Goal: Task Accomplishment & Management: Manage account settings

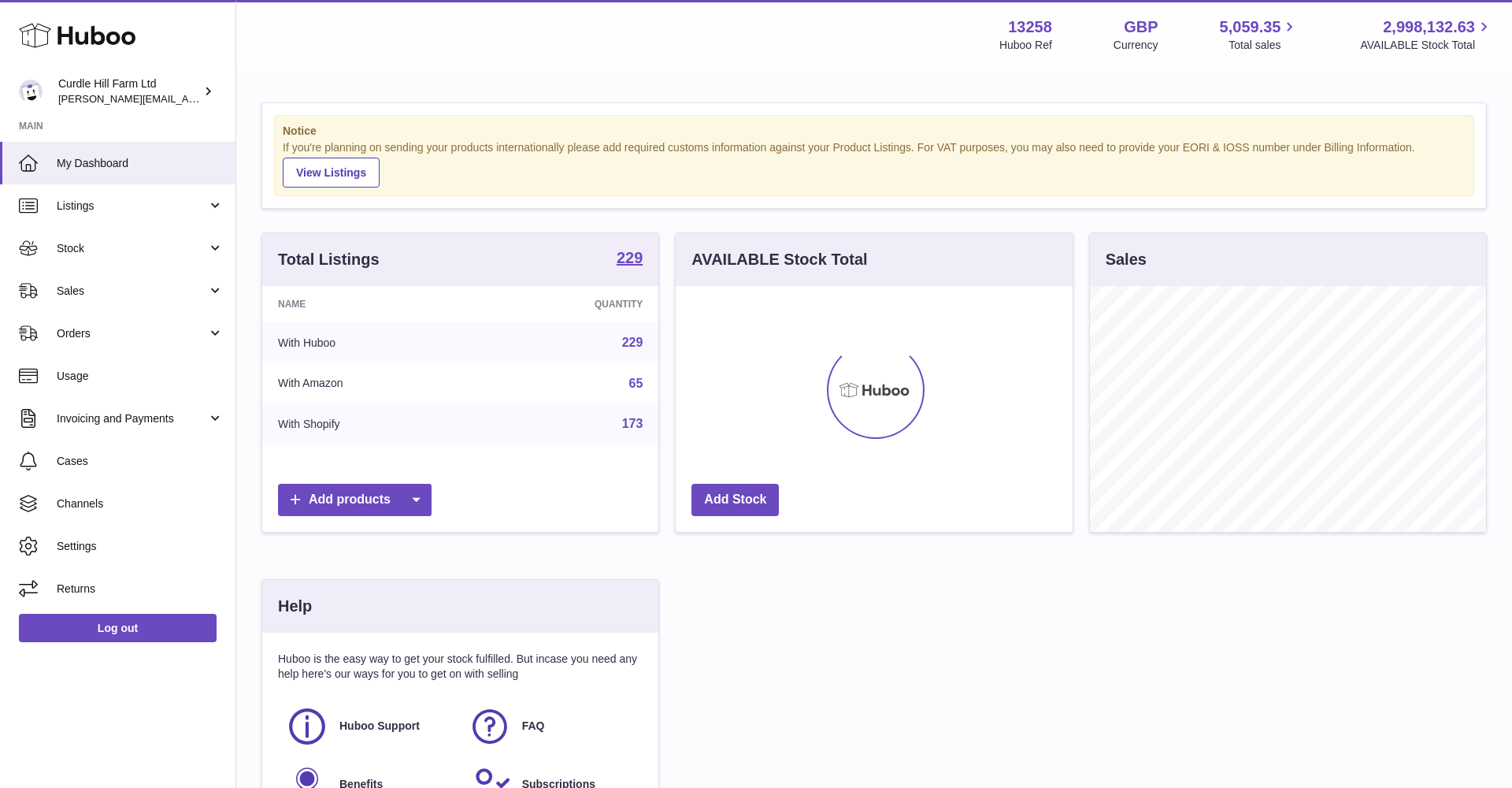
scroll to position [246, 397]
click at [120, 313] on link "Orders" at bounding box center [117, 334] width 235 height 43
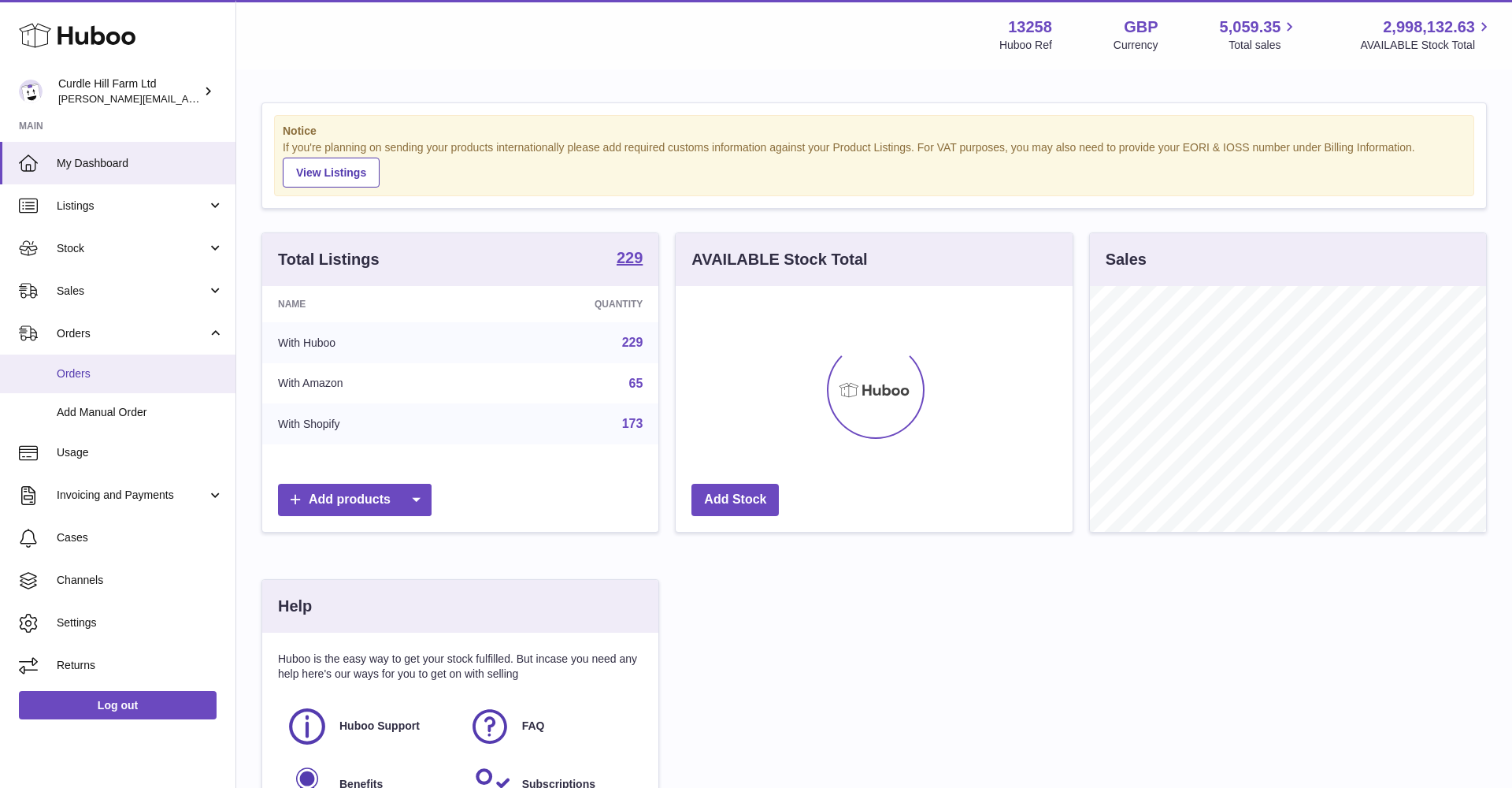
click at [111, 367] on span "Orders" at bounding box center [139, 374] width 167 height 15
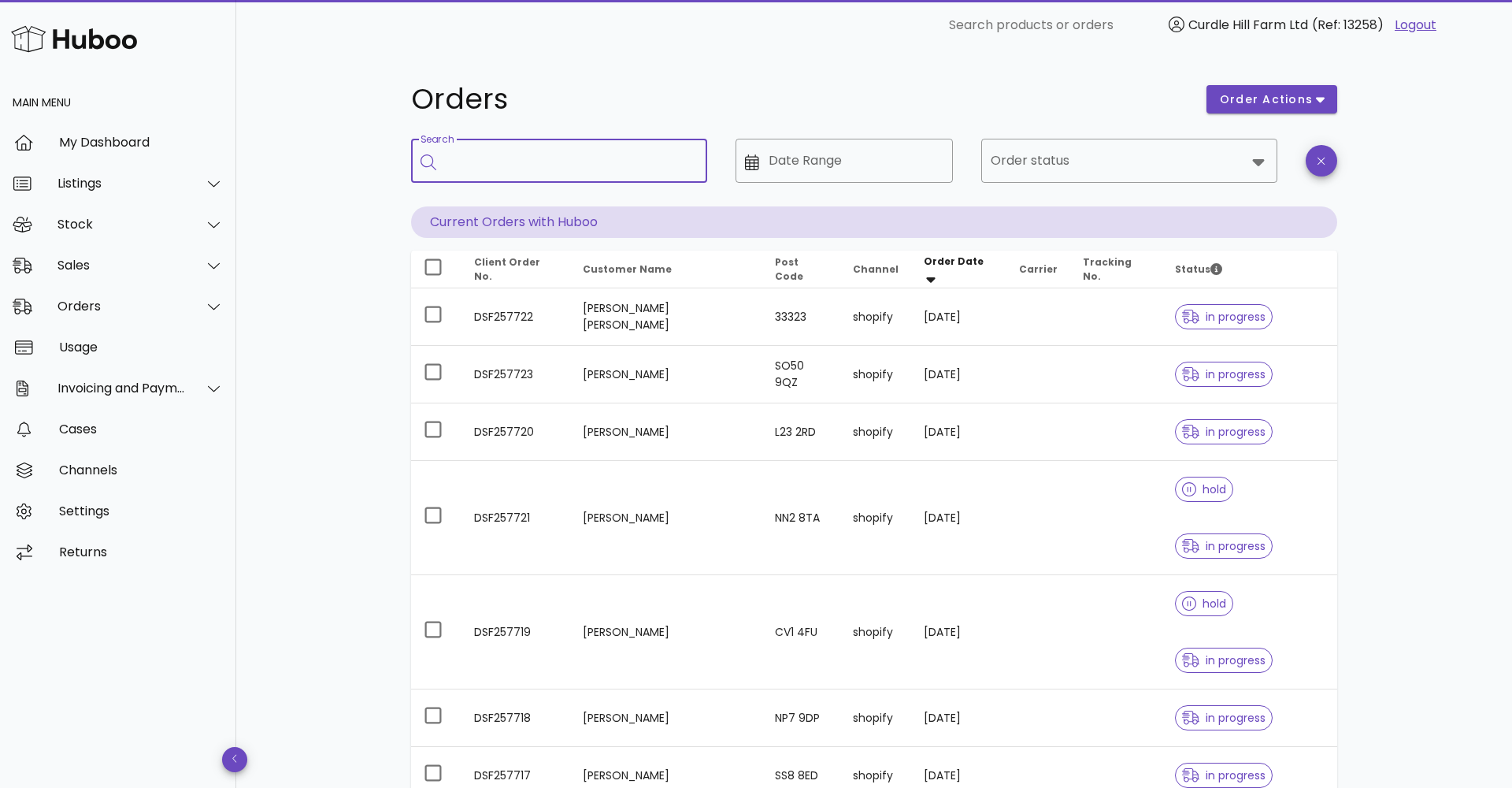
click at [480, 155] on input "Search" at bounding box center [569, 161] width 249 height 25
paste input "*********"
type input "*********"
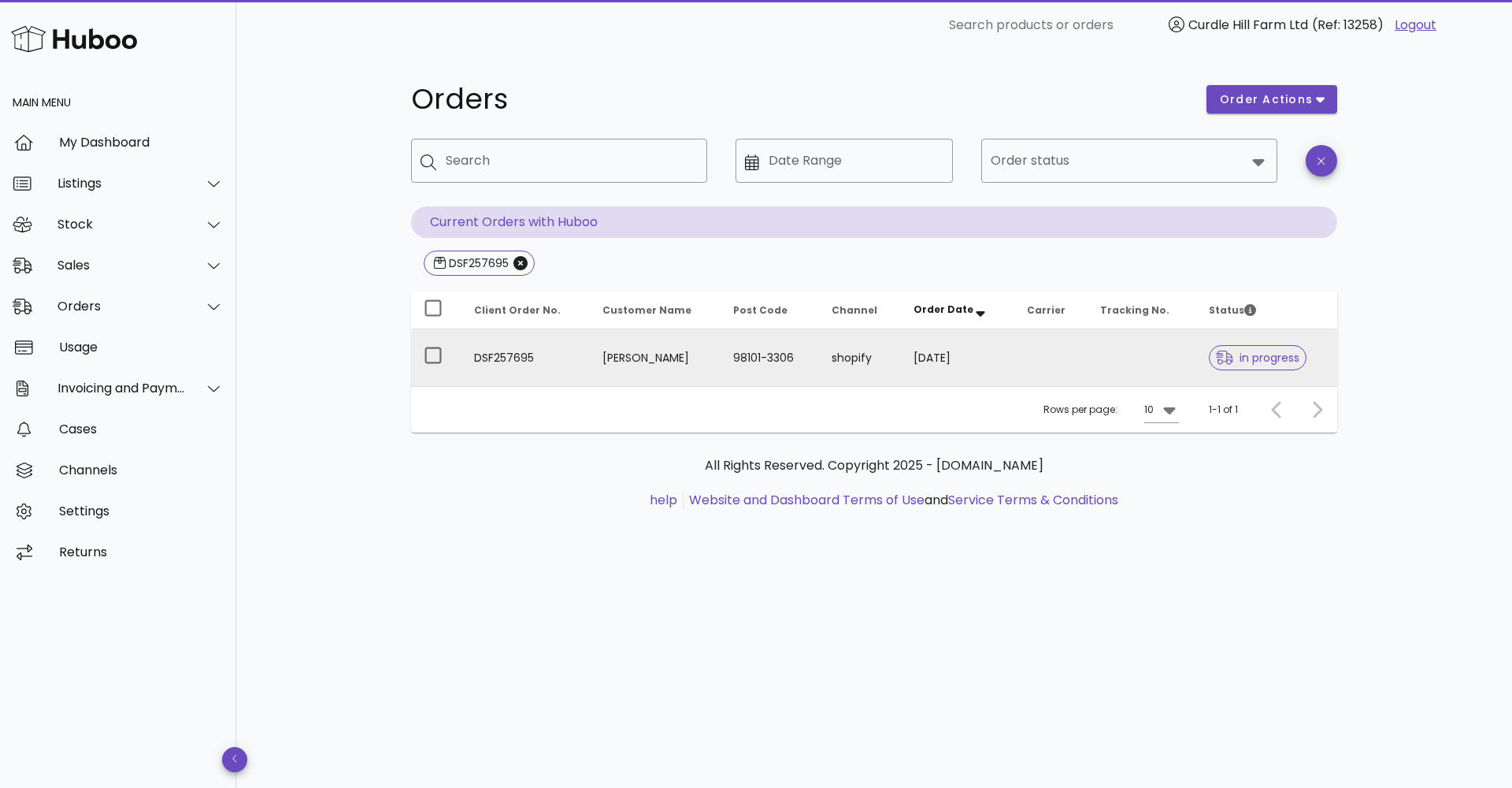
drag, startPoint x: 611, startPoint y: 362, endPoint x: 600, endPoint y: 362, distance: 11.0
click at [600, 362] on td "Jesse Deason" at bounding box center [655, 358] width 131 height 57
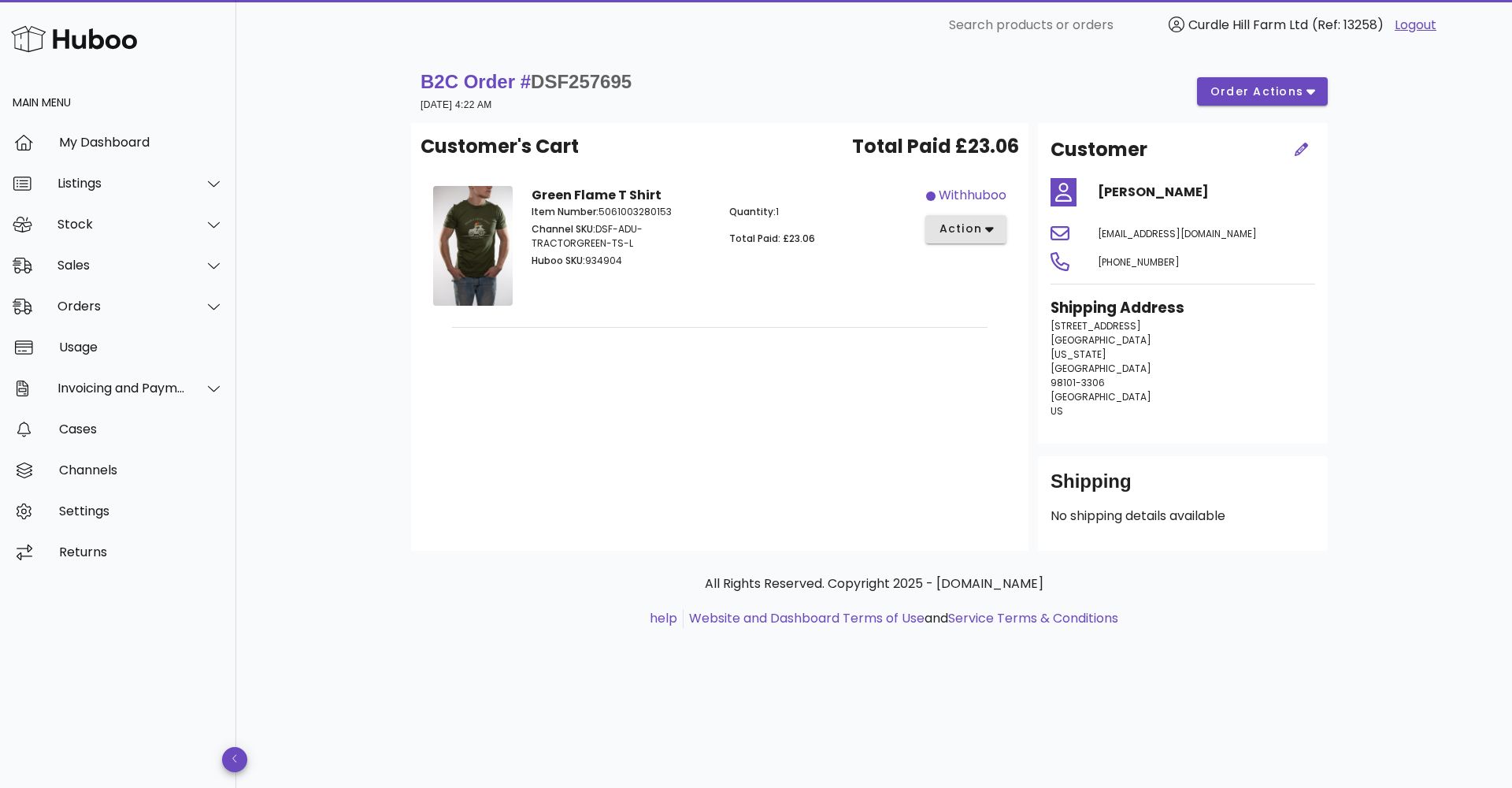
click at [974, 228] on span "action" at bounding box center [959, 228] width 44 height 17
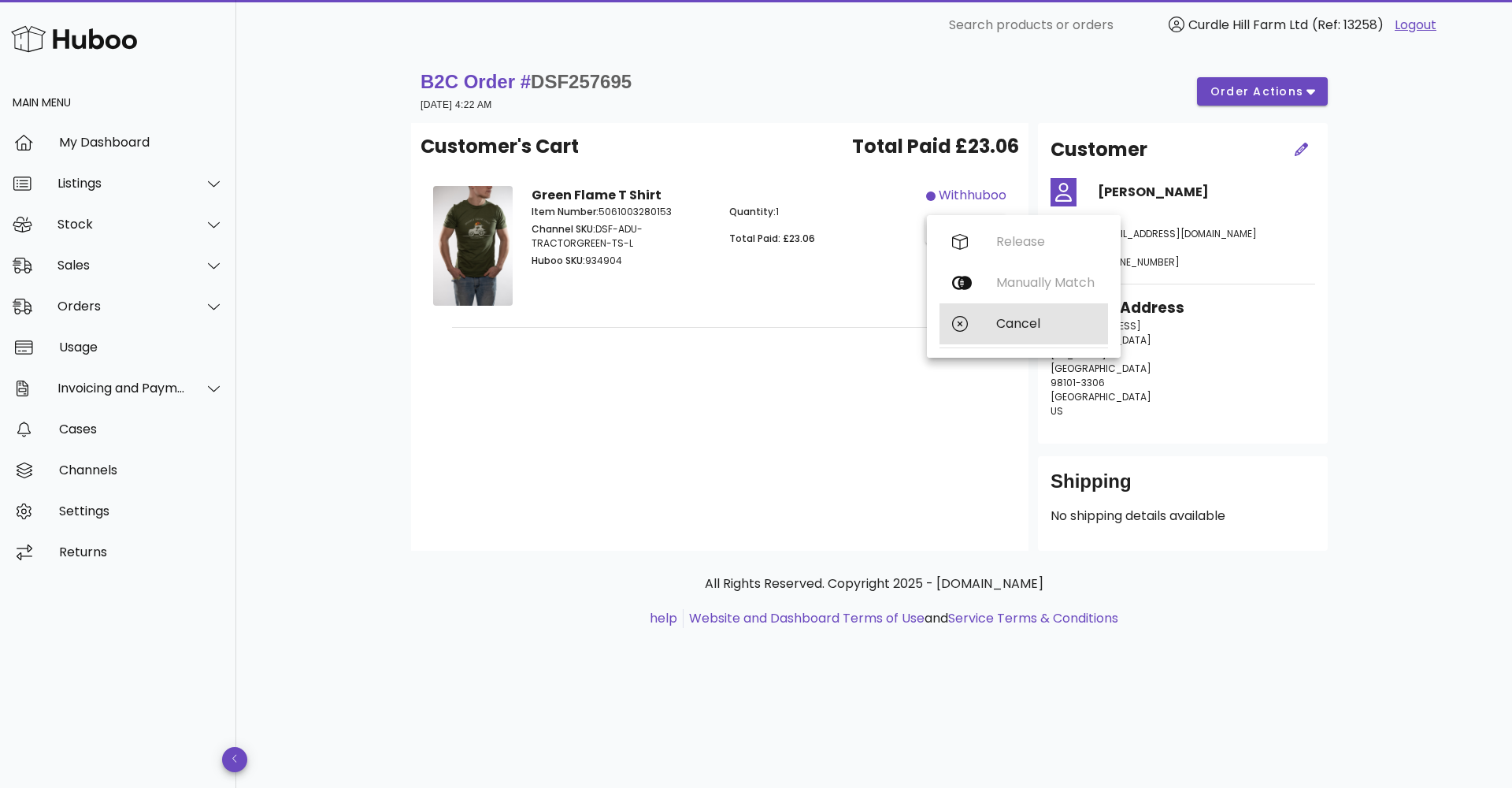
click at [959, 324] on icon at bounding box center [959, 324] width 16 height 16
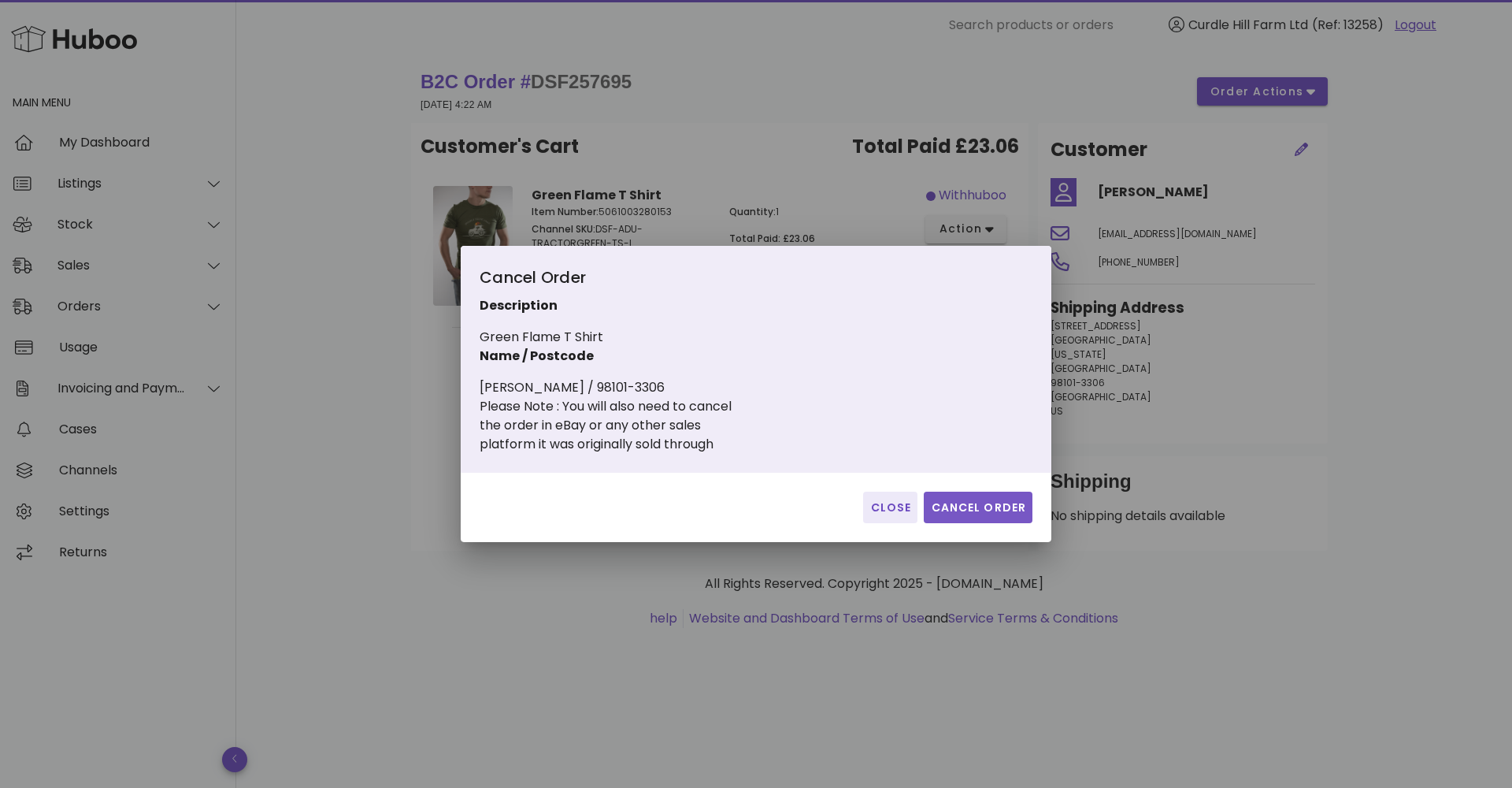
click at [983, 500] on span "Cancel Order" at bounding box center [978, 507] width 97 height 17
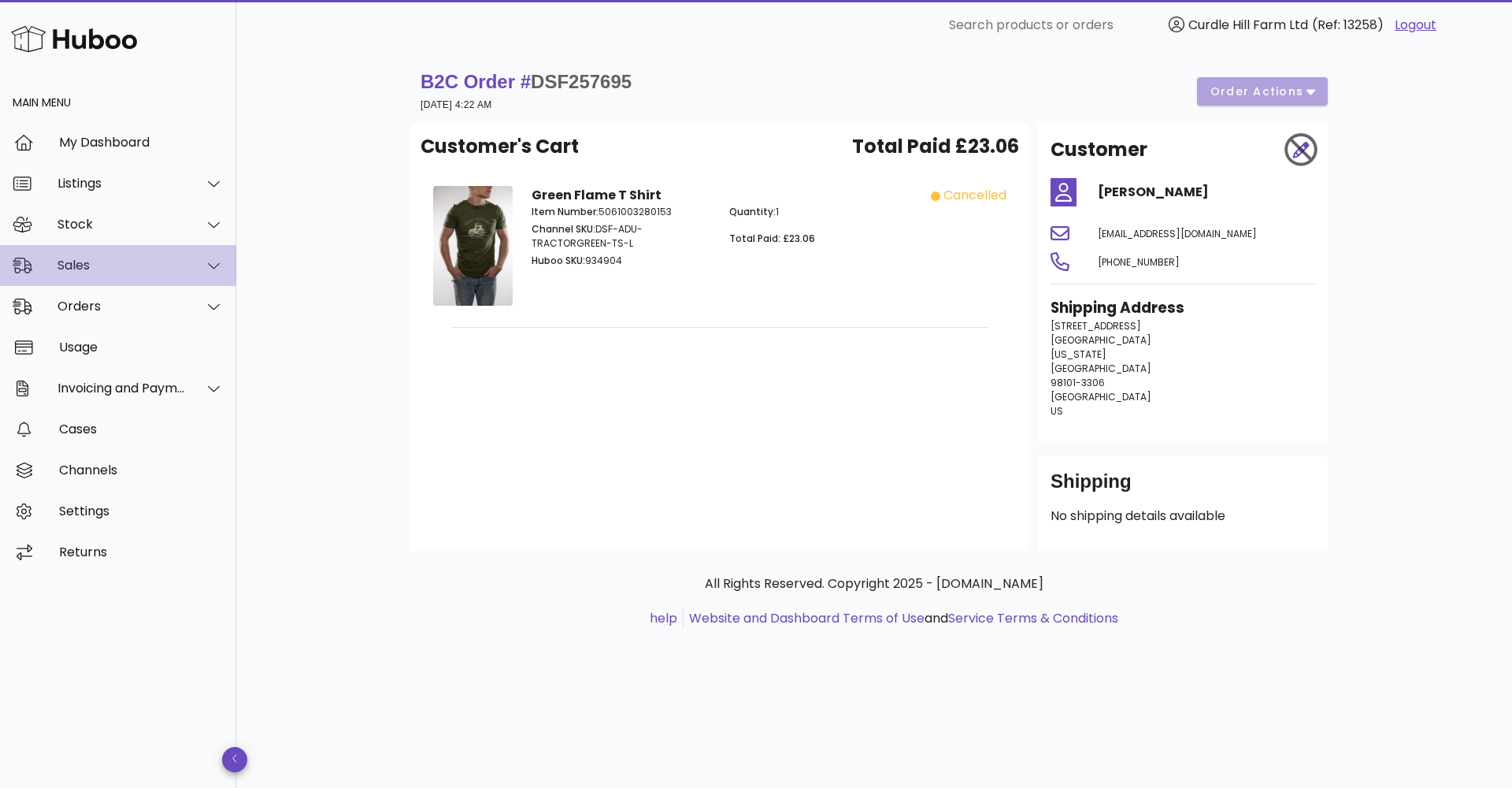
click at [119, 276] on div "Sales" at bounding box center [118, 265] width 236 height 41
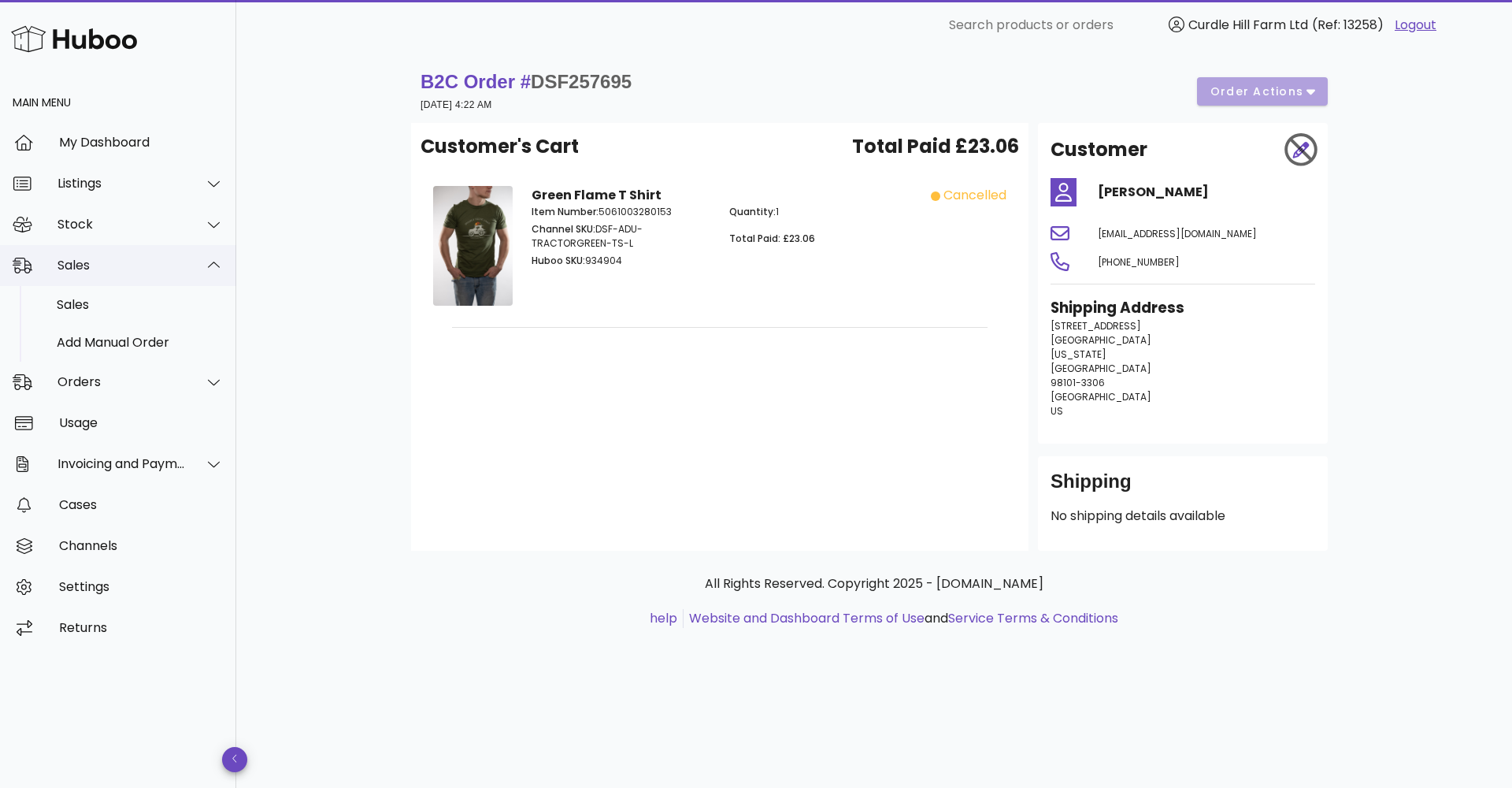
click at [111, 270] on div "Sales" at bounding box center [122, 264] width 129 height 15
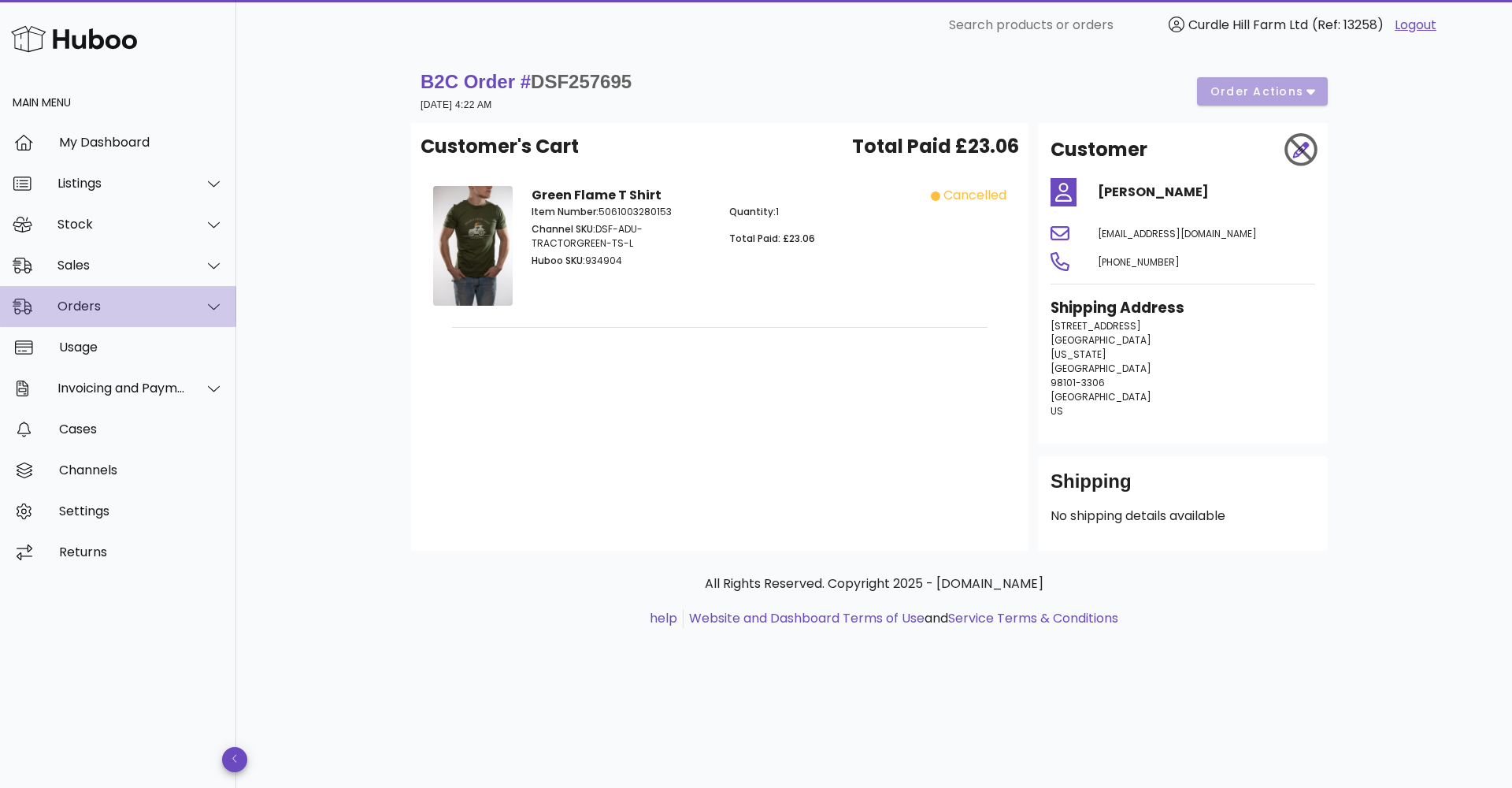
click at [97, 302] on div "Orders" at bounding box center [122, 305] width 129 height 15
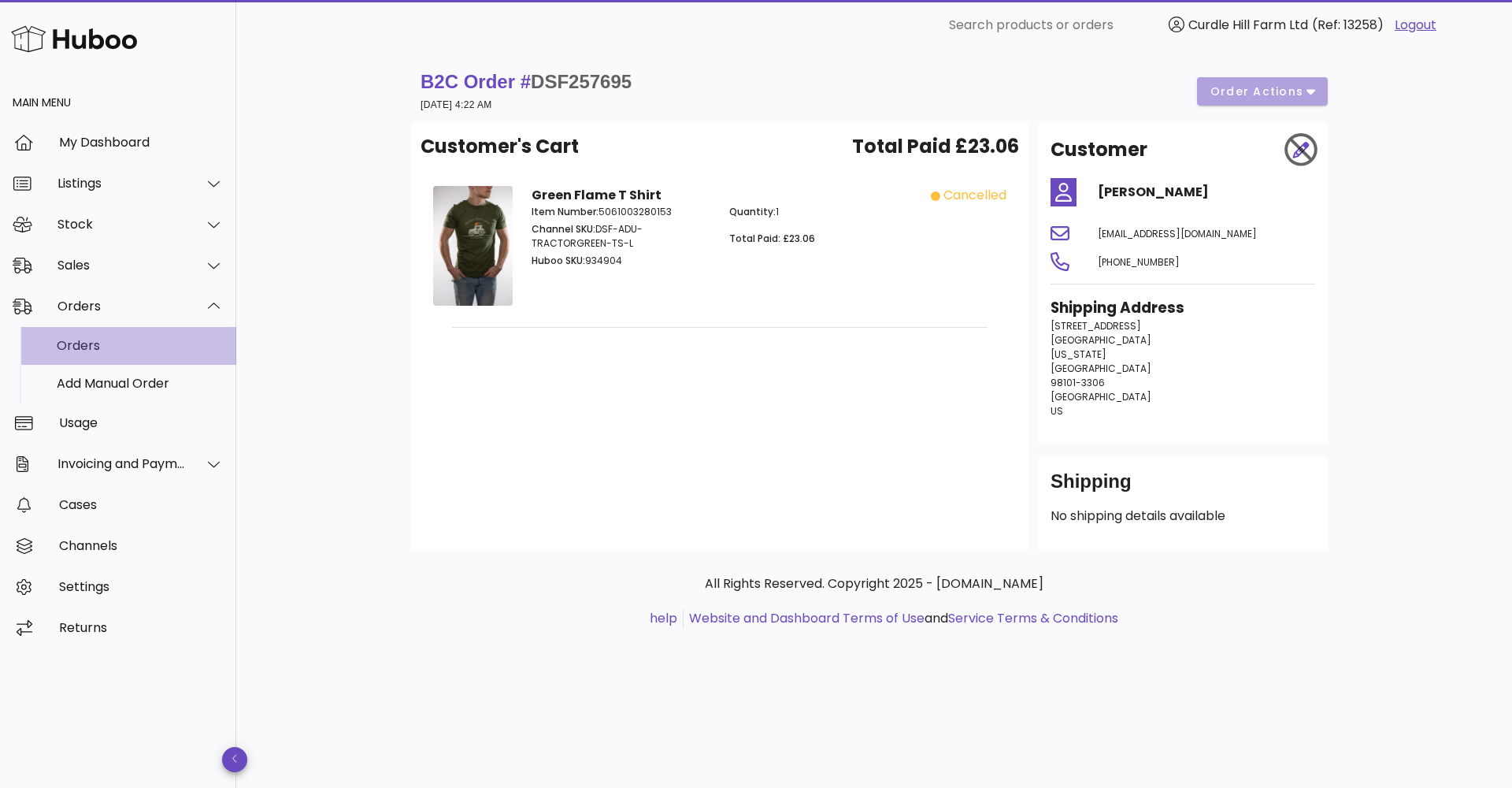
click at [100, 341] on div "Orders" at bounding box center [139, 344] width 167 height 15
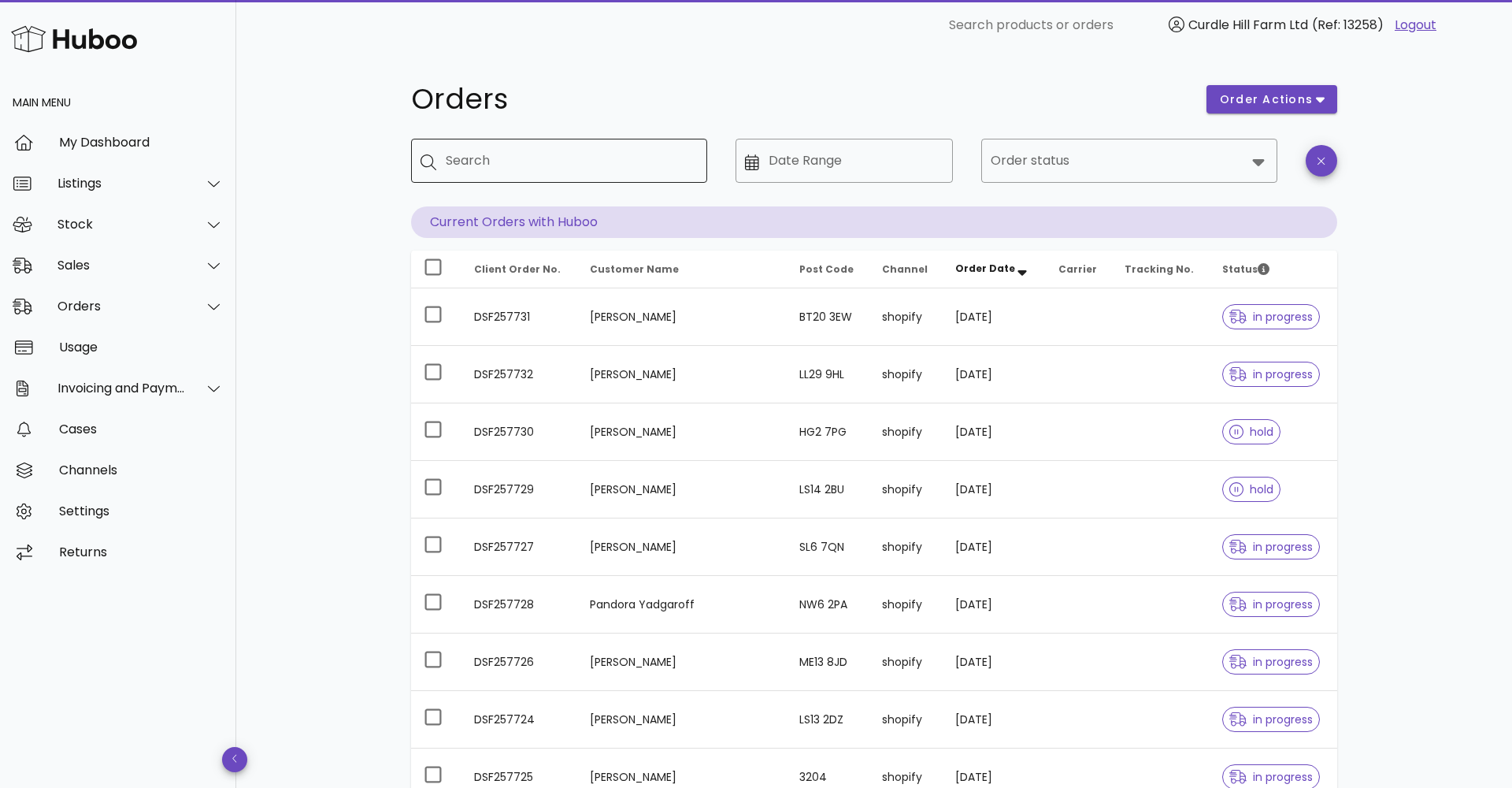
click at [511, 173] on input "Search" at bounding box center [569, 161] width 249 height 25
paste input "*********"
type input "*********"
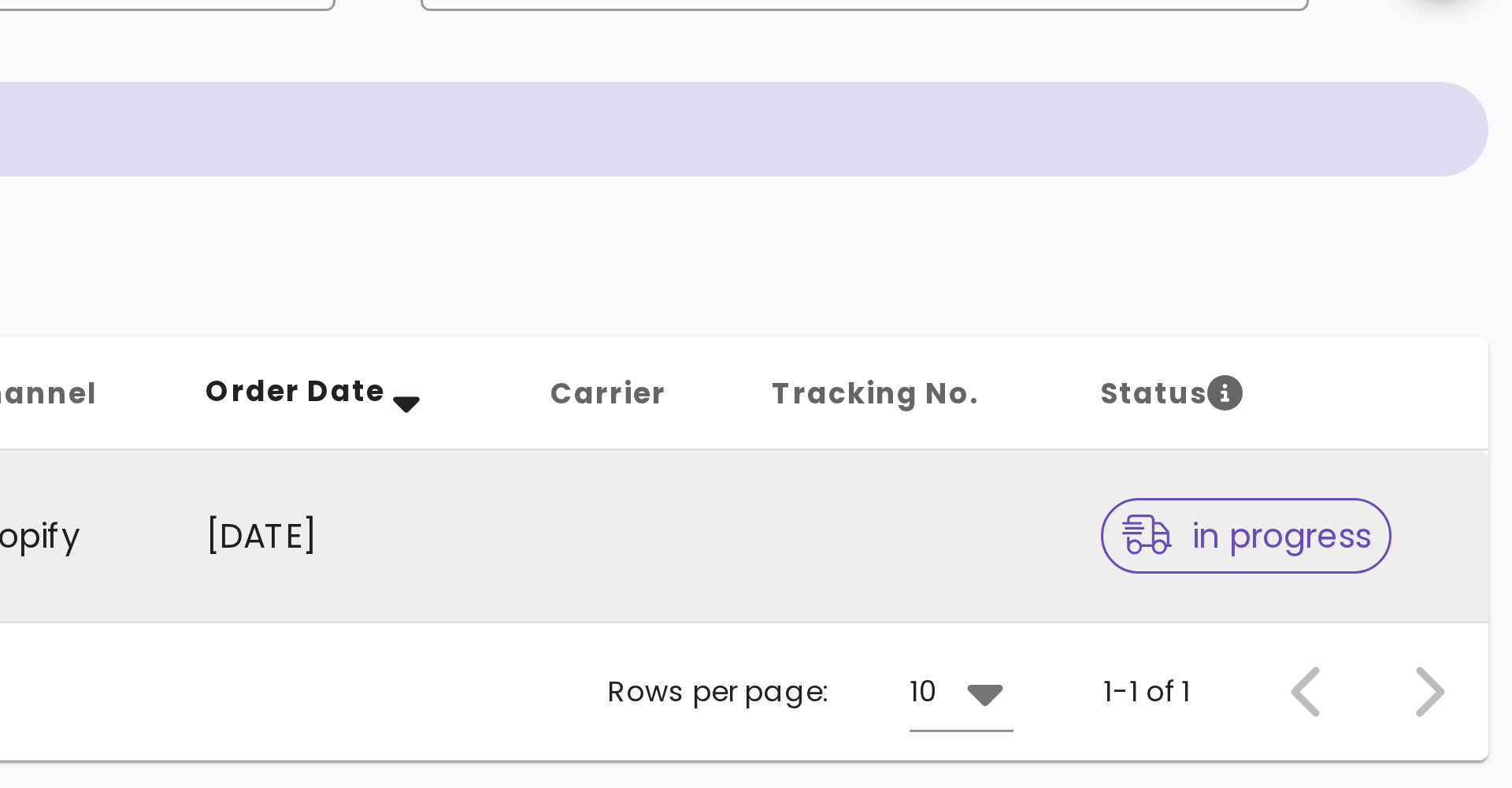
click at [1086, 330] on td at bounding box center [1141, 358] width 109 height 57
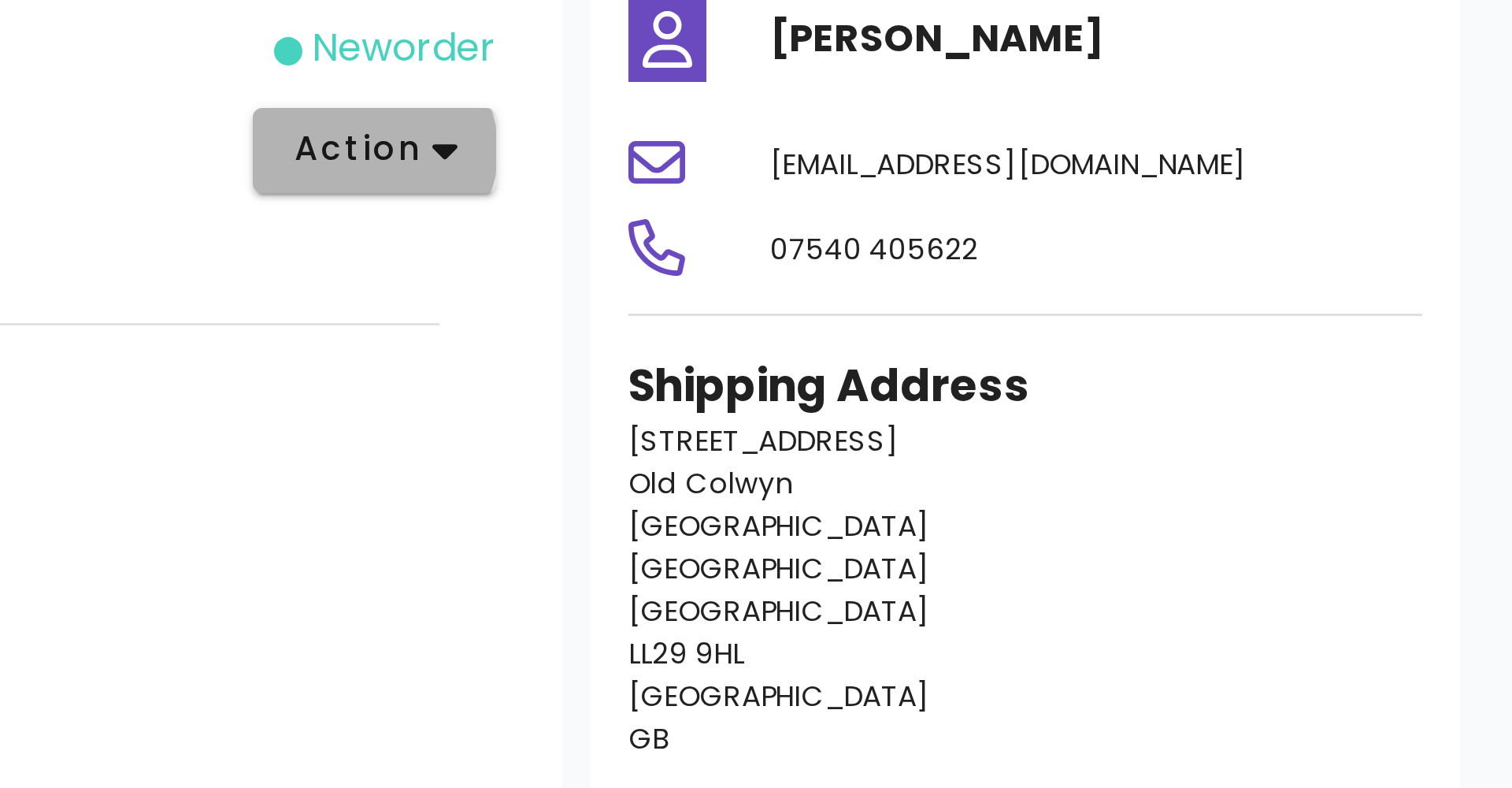
click at [938, 220] on span "action" at bounding box center [959, 228] width 44 height 17
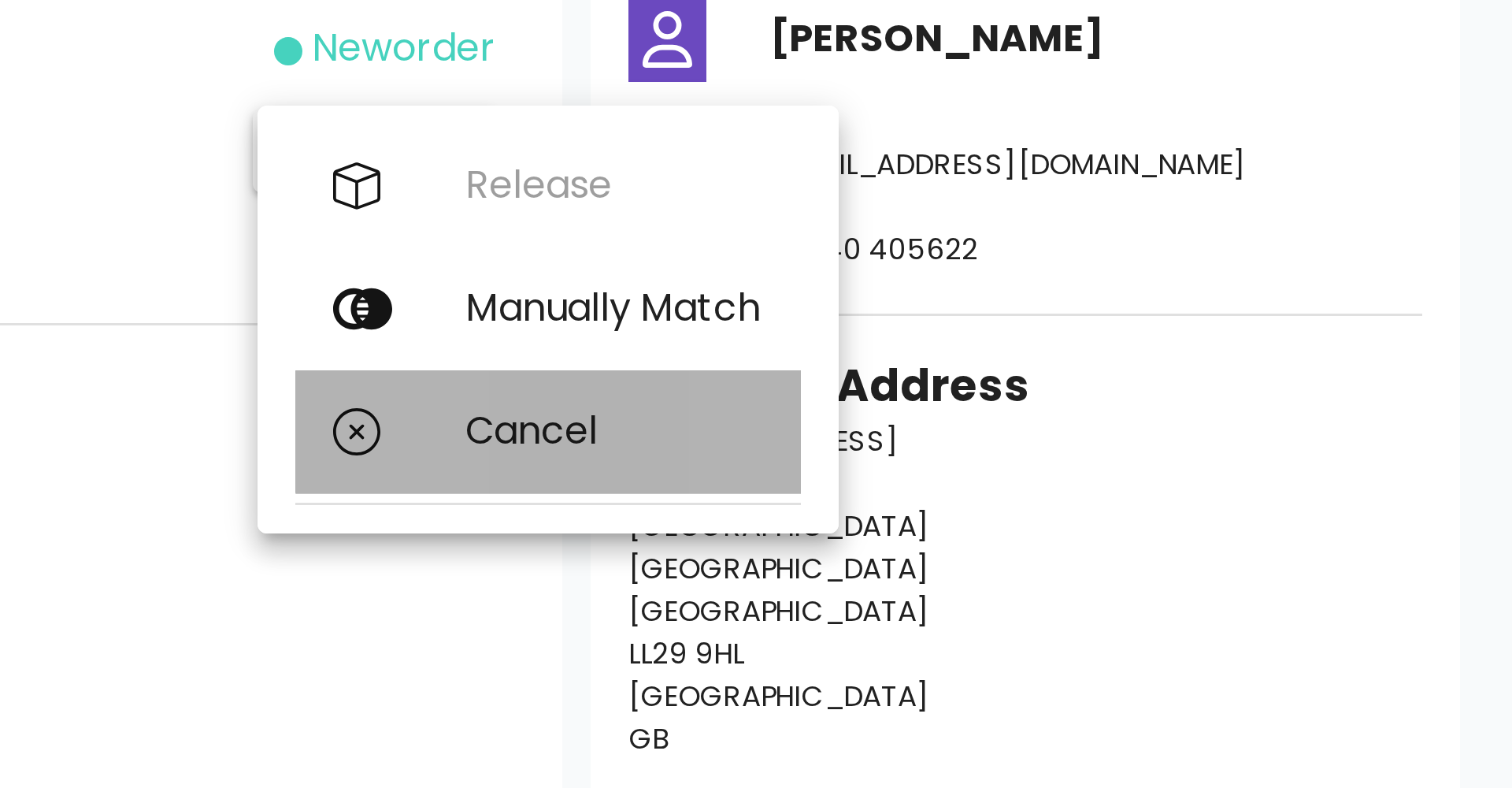
click at [996, 315] on div "Cancel" at bounding box center [1046, 322] width 99 height 15
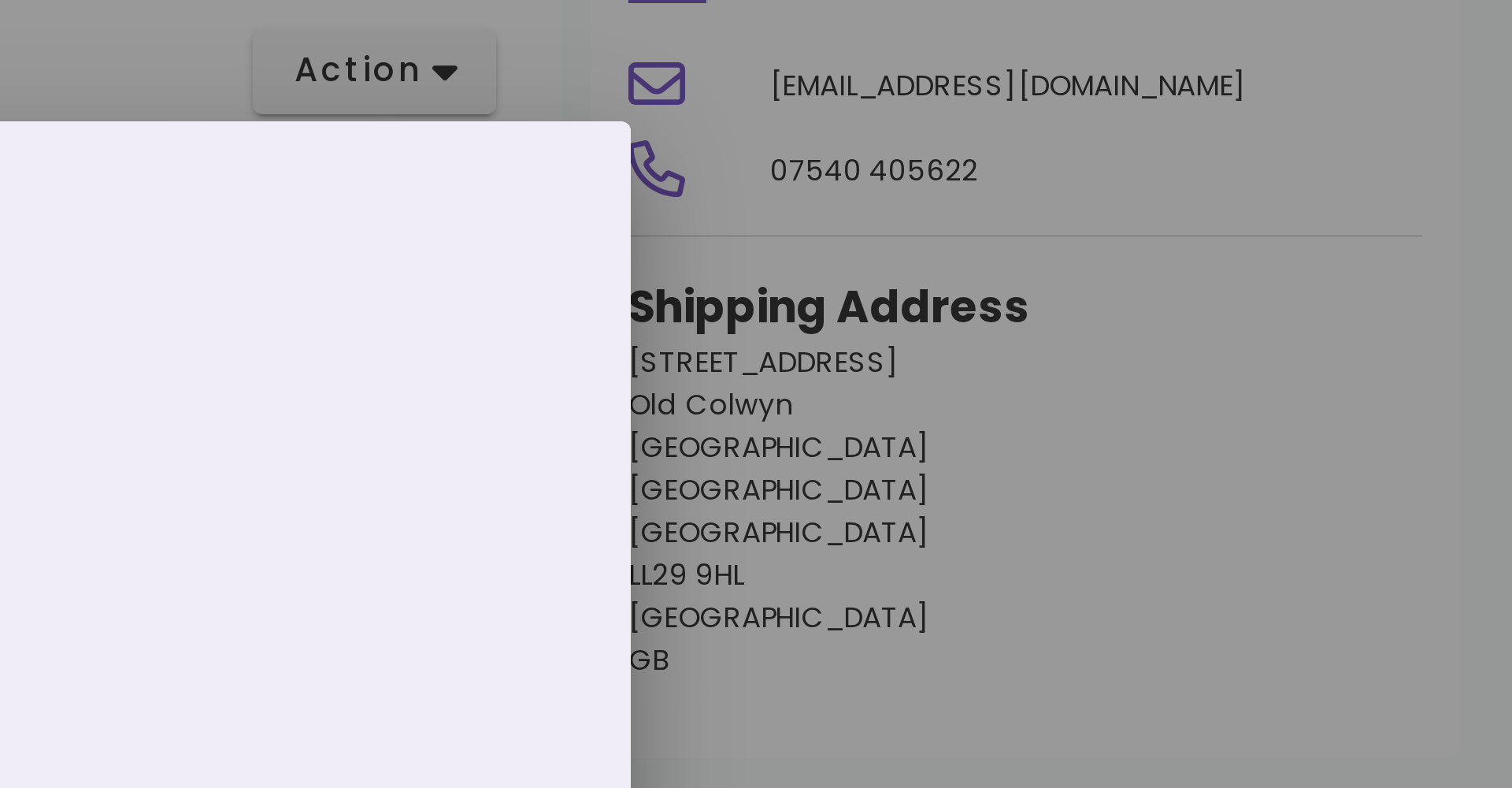
click at [322, 134] on div at bounding box center [756, 394] width 1512 height 788
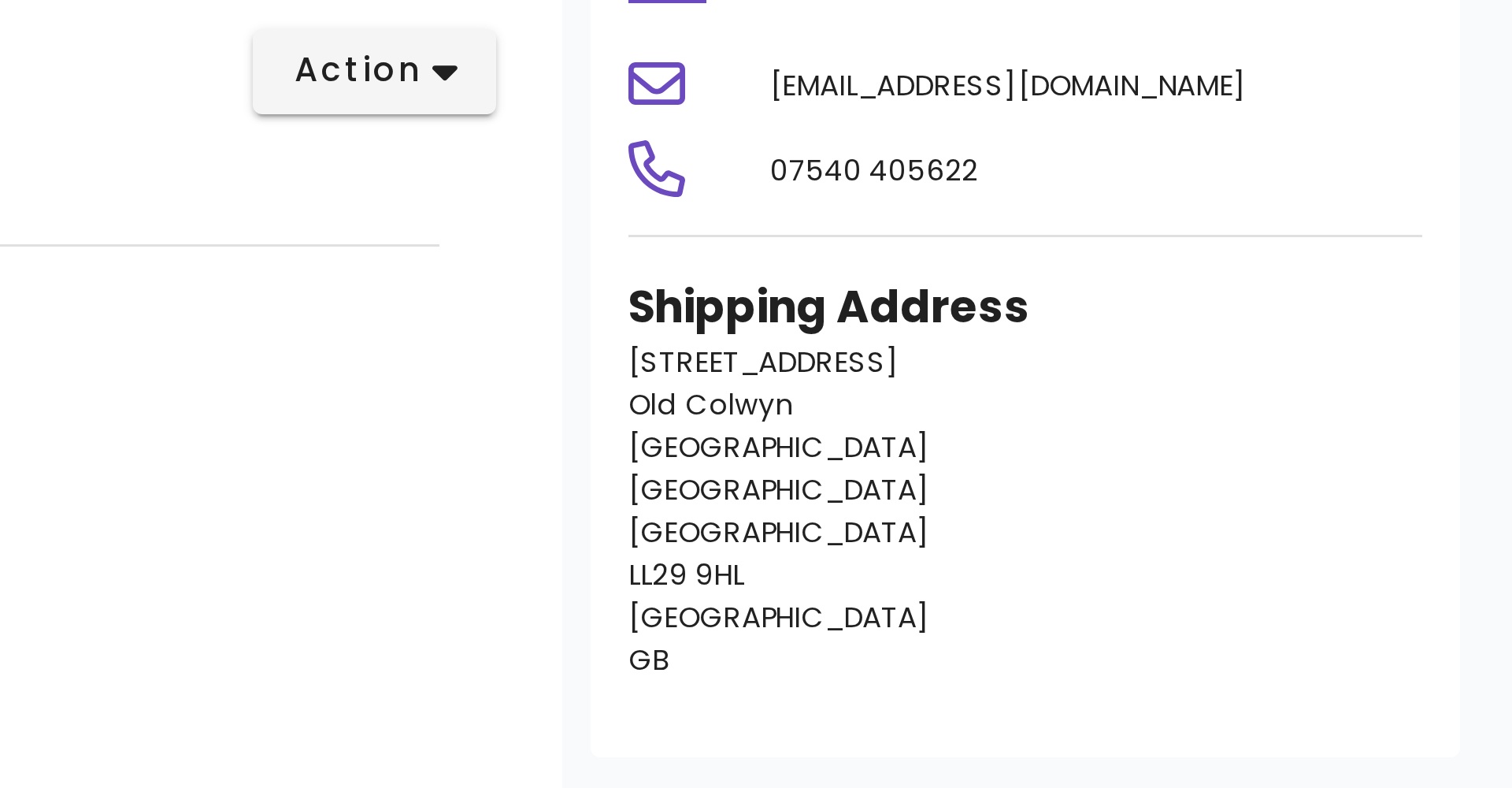
click at [1050, 319] on p "96 Llysfaen Road Old Colwyn Colwyn Bay Wales Colwyn Bay LL29 9HL United Kingdom…" at bounding box center [1182, 375] width 264 height 113
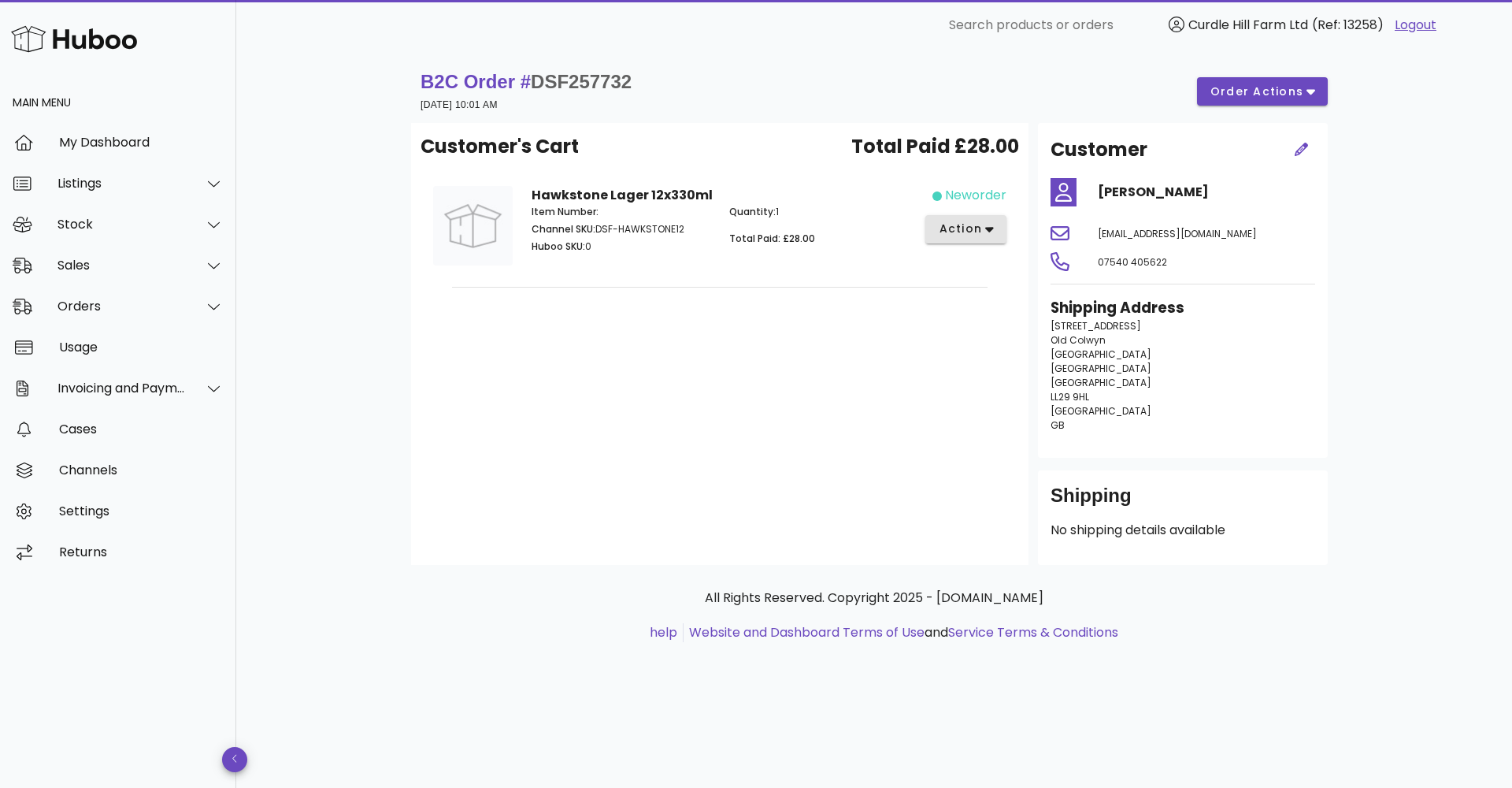
drag, startPoint x: 982, startPoint y: 219, endPoint x: 971, endPoint y: 223, distance: 11.7
click at [980, 219] on button "action" at bounding box center [965, 228] width 81 height 28
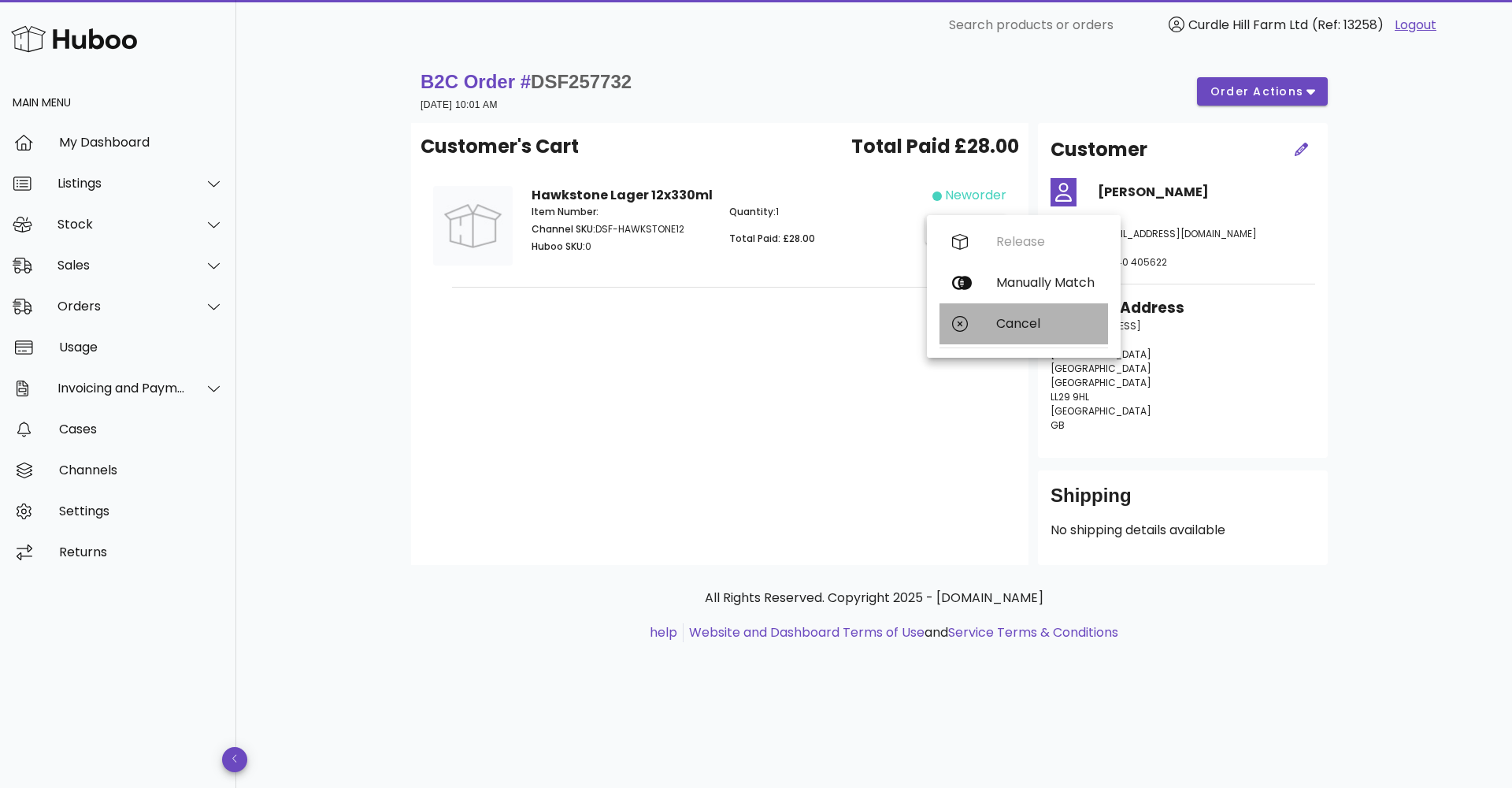
drag, startPoint x: 984, startPoint y: 326, endPoint x: 959, endPoint y: 373, distance: 53.2
click at [984, 326] on div "Cancel" at bounding box center [1023, 324] width 169 height 41
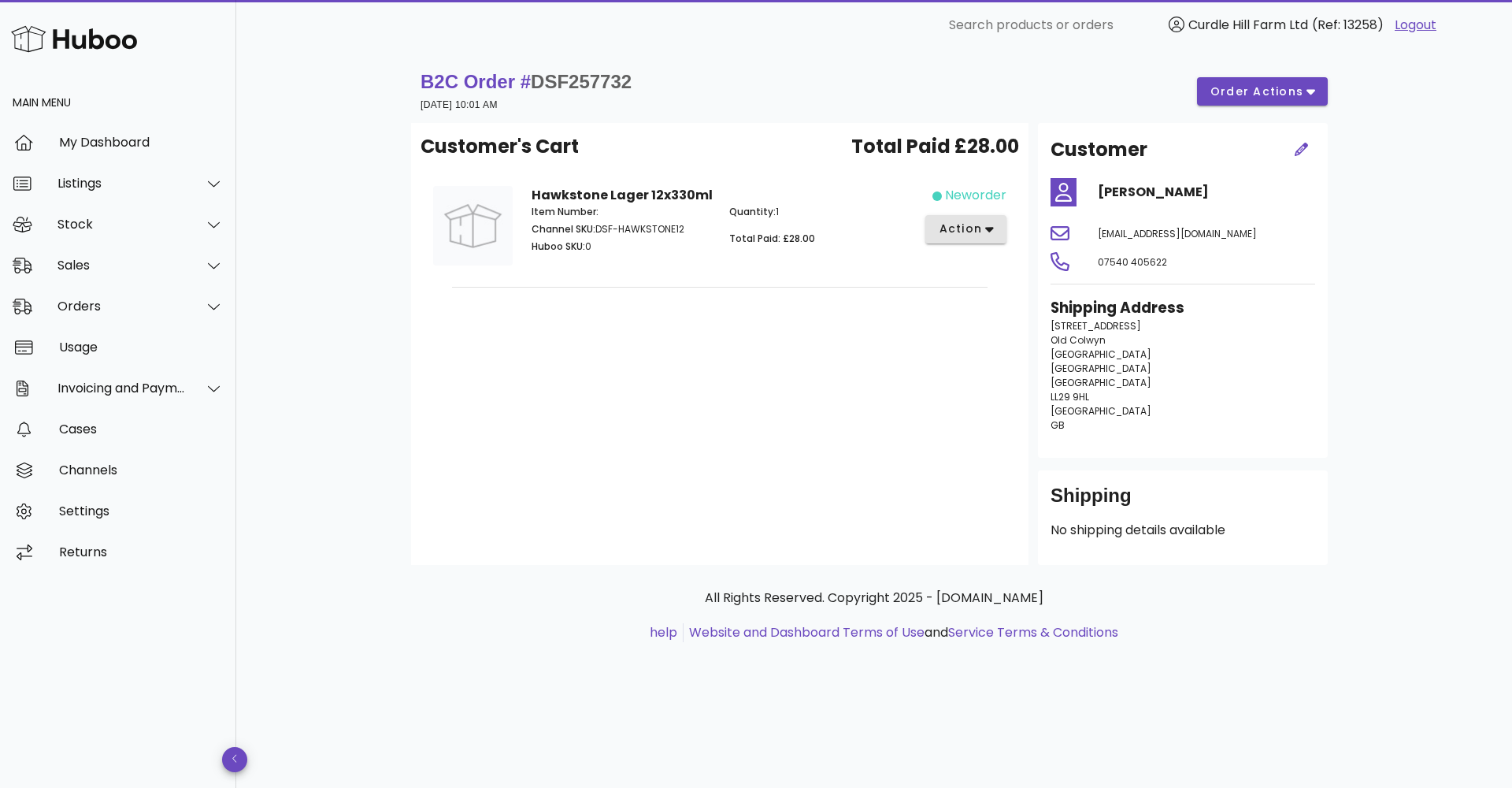
click at [970, 230] on span "action" at bounding box center [959, 228] width 44 height 17
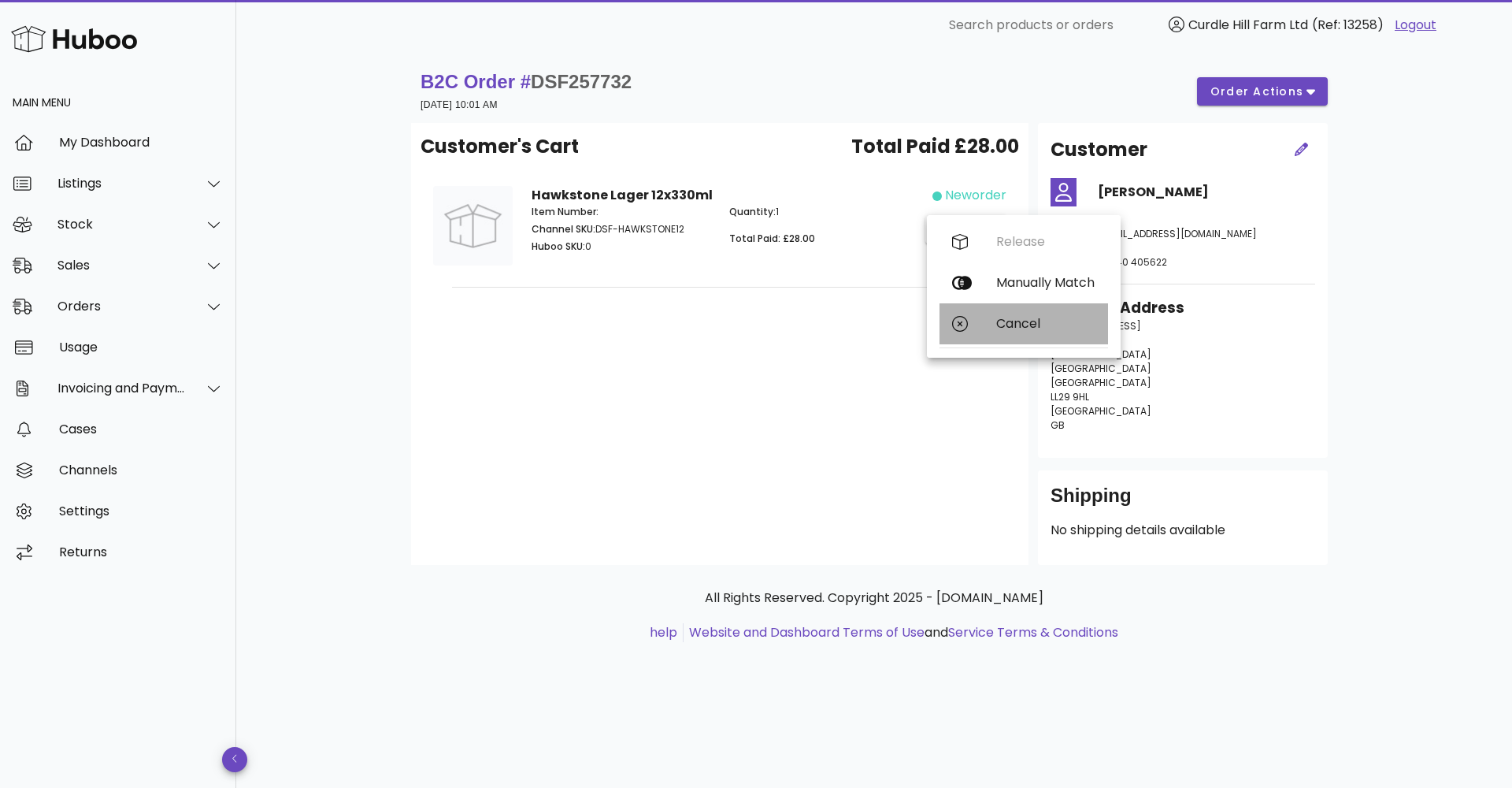
drag, startPoint x: 959, startPoint y: 317, endPoint x: 955, endPoint y: 341, distance: 24.3
click at [959, 317] on icon at bounding box center [959, 324] width 16 height 16
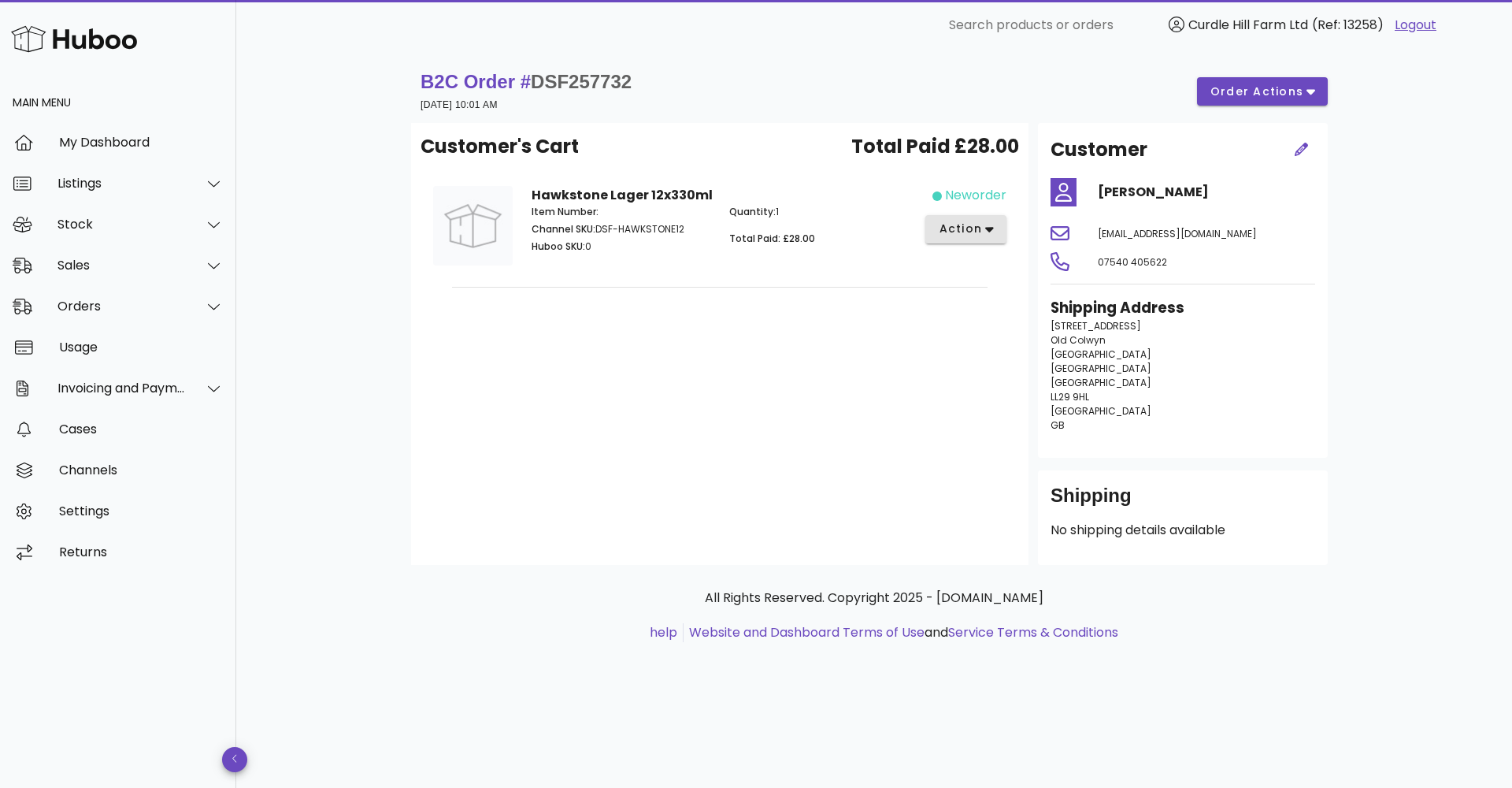
click at [951, 227] on span "action" at bounding box center [959, 228] width 44 height 17
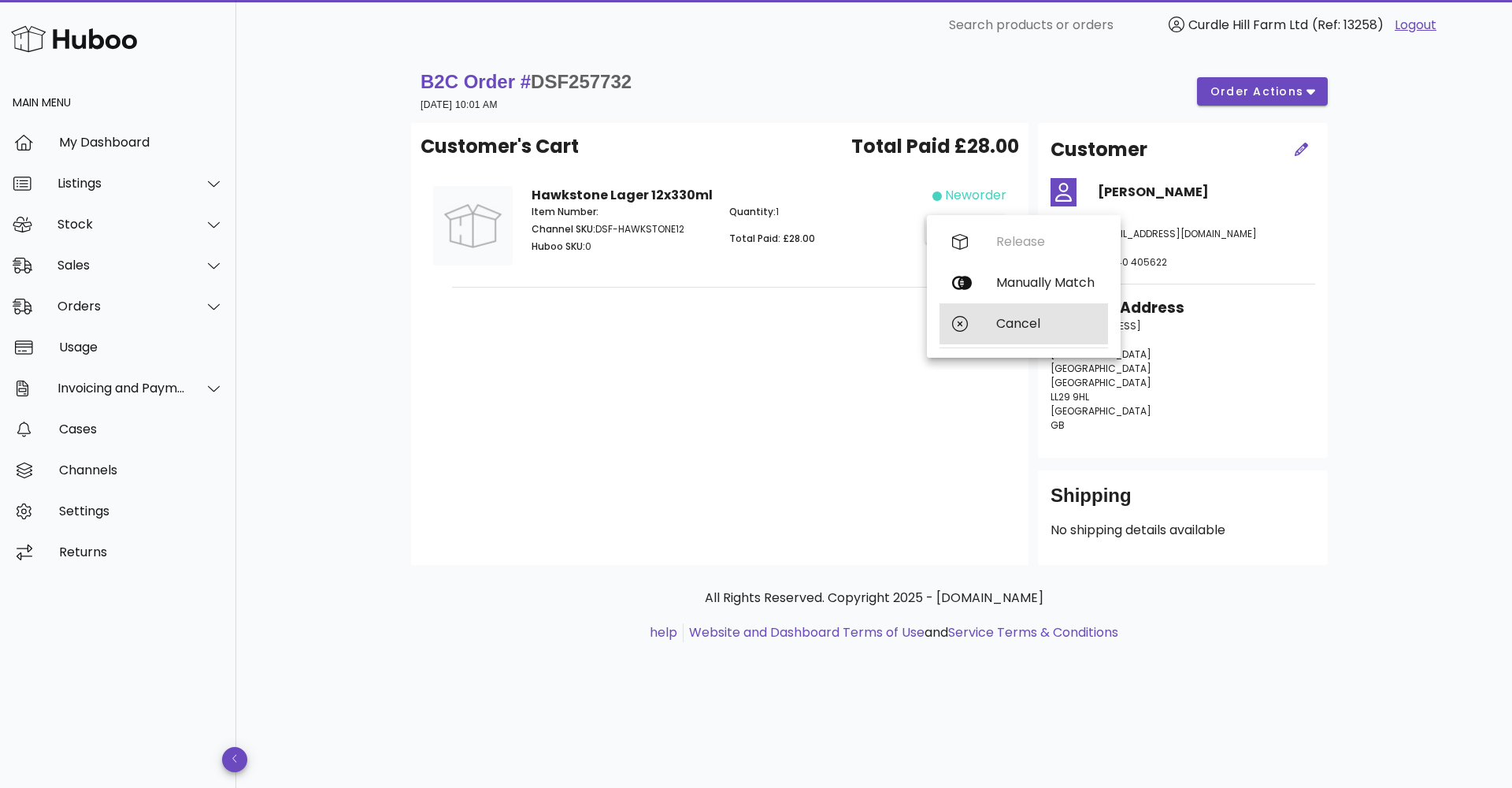
click at [959, 338] on div "Cancel" at bounding box center [1023, 324] width 169 height 41
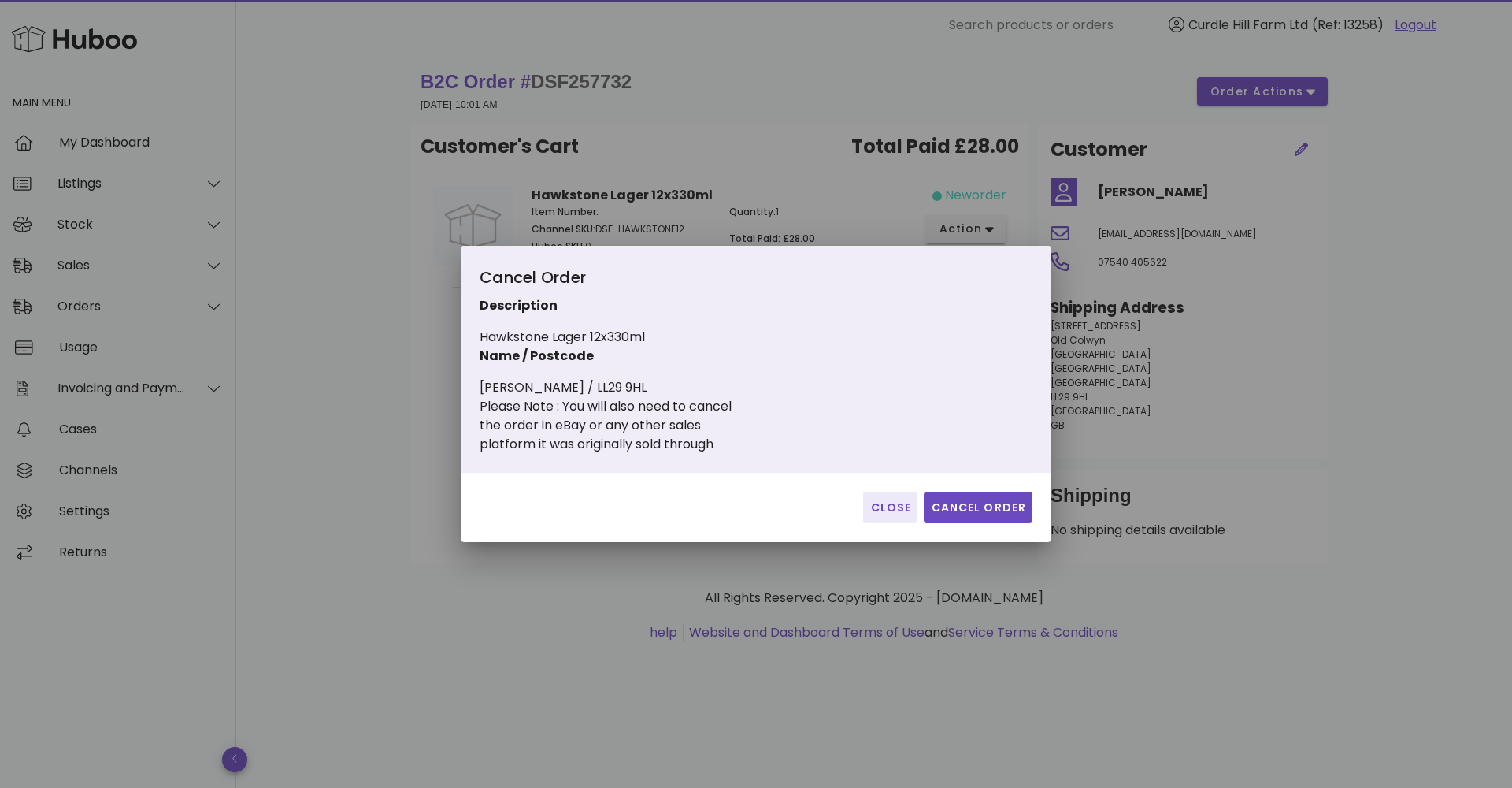
drag, startPoint x: 972, startPoint y: 505, endPoint x: 958, endPoint y: 542, distance: 39.6
click at [972, 505] on span "Cancel Order" at bounding box center [978, 507] width 97 height 17
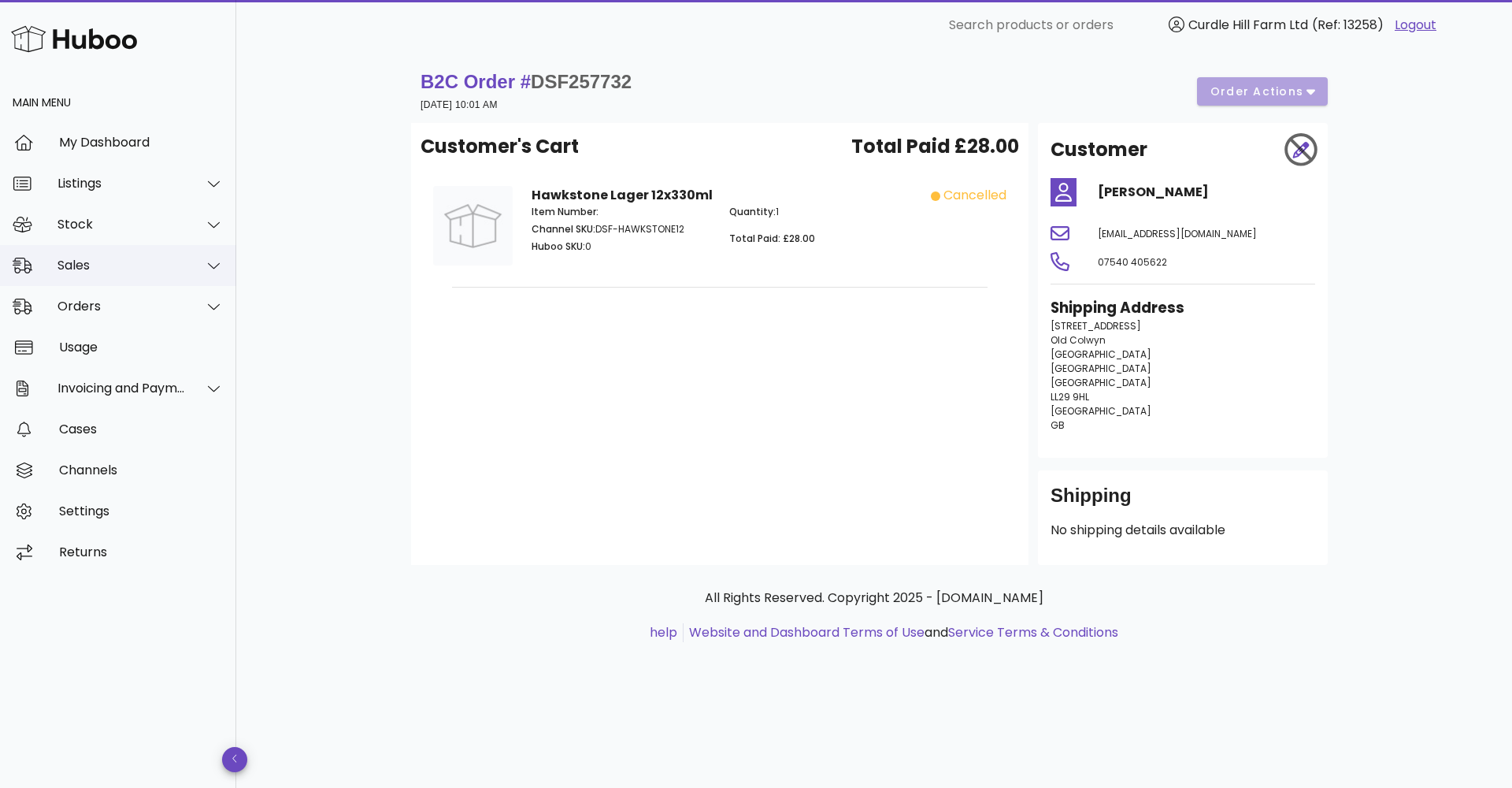
click at [64, 275] on div "Sales" at bounding box center [118, 265] width 236 height 41
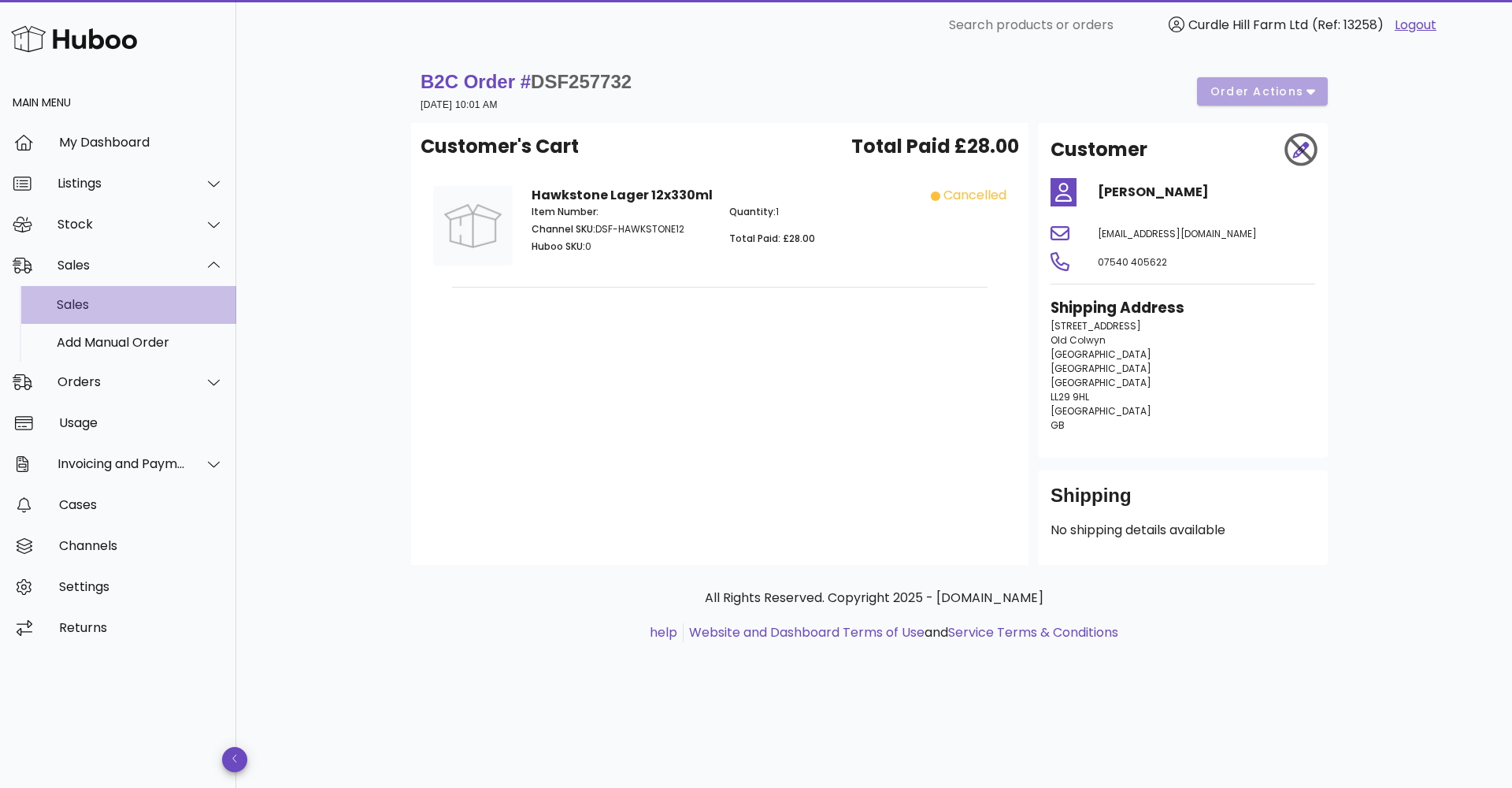
click at [102, 317] on div "Sales" at bounding box center [139, 304] width 167 height 34
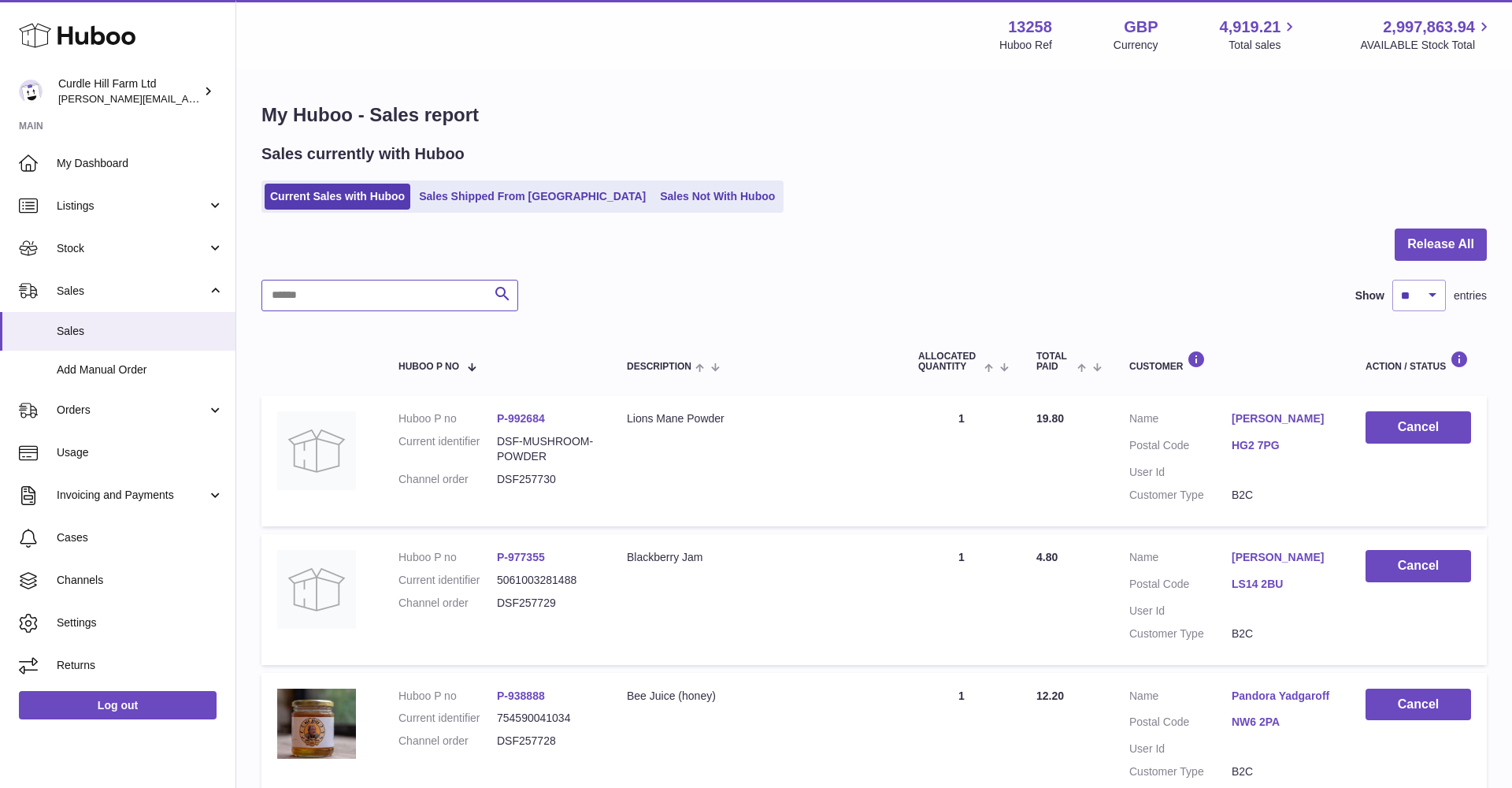
paste input "*********"
type input "*********"
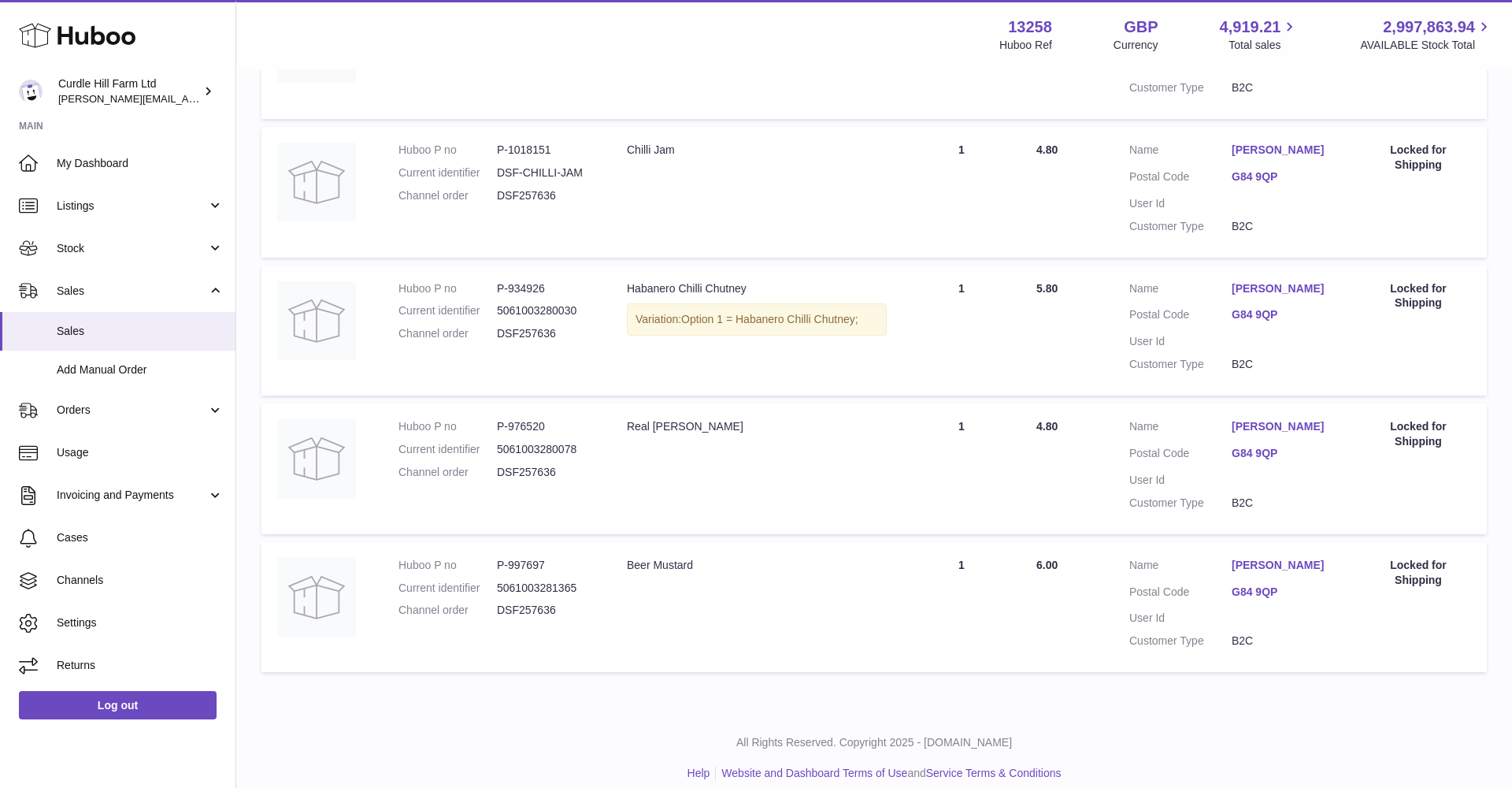
scroll to position [407, 0]
